Goal: Information Seeking & Learning: Learn about a topic

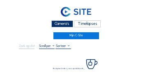
click at [67, 24] on div "Camera's" at bounding box center [62, 23] width 22 height 7
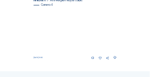
scroll to position [346, 0]
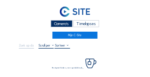
click at [56, 25] on div "Camera's" at bounding box center [62, 23] width 22 height 7
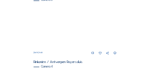
scroll to position [264, 0]
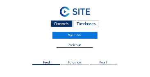
click at [70, 27] on div "Camera's Timelapses" at bounding box center [75, 24] width 113 height 9
click at [55, 23] on div "Camera's" at bounding box center [62, 23] width 22 height 7
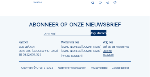
scroll to position [346, 0]
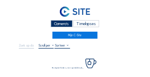
click at [59, 23] on div "Camera's" at bounding box center [62, 23] width 22 height 7
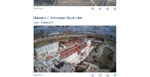
scroll to position [337, 0]
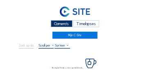
click at [57, 23] on div "Camera's" at bounding box center [62, 23] width 22 height 7
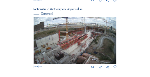
scroll to position [346, 0]
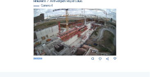
drag, startPoint x: 150, startPoint y: 57, endPoint x: 151, endPoint y: 61, distance: 4.6
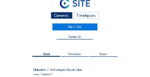
scroll to position [0, 0]
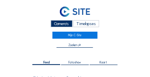
click at [59, 25] on div "Camera's" at bounding box center [62, 23] width 22 height 7
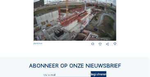
scroll to position [353, 0]
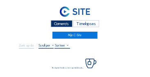
click at [55, 24] on div "Camera's" at bounding box center [62, 23] width 22 height 7
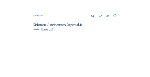
scroll to position [117, 0]
